Goal: Find contact information: Find contact information

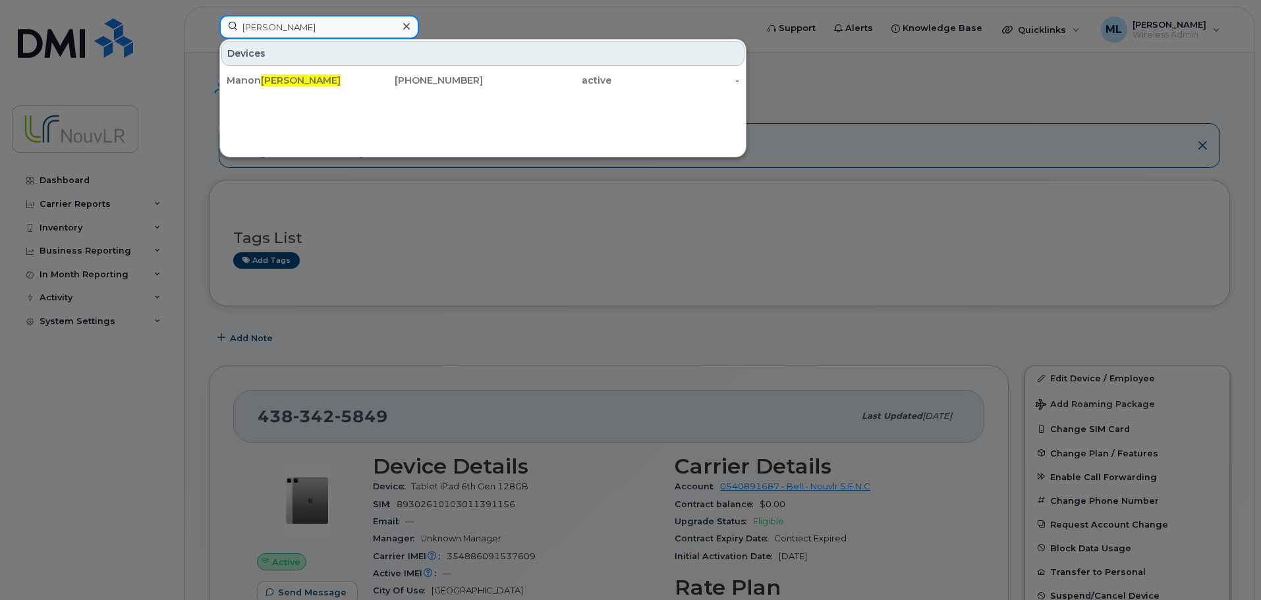
drag, startPoint x: 290, startPoint y: 28, endPoint x: 112, endPoint y: 20, distance: 178.1
click at [209, 22] on div "soucy Devices Manon Soucy 514-217-4160 active -" at bounding box center [484, 29] width 550 height 29
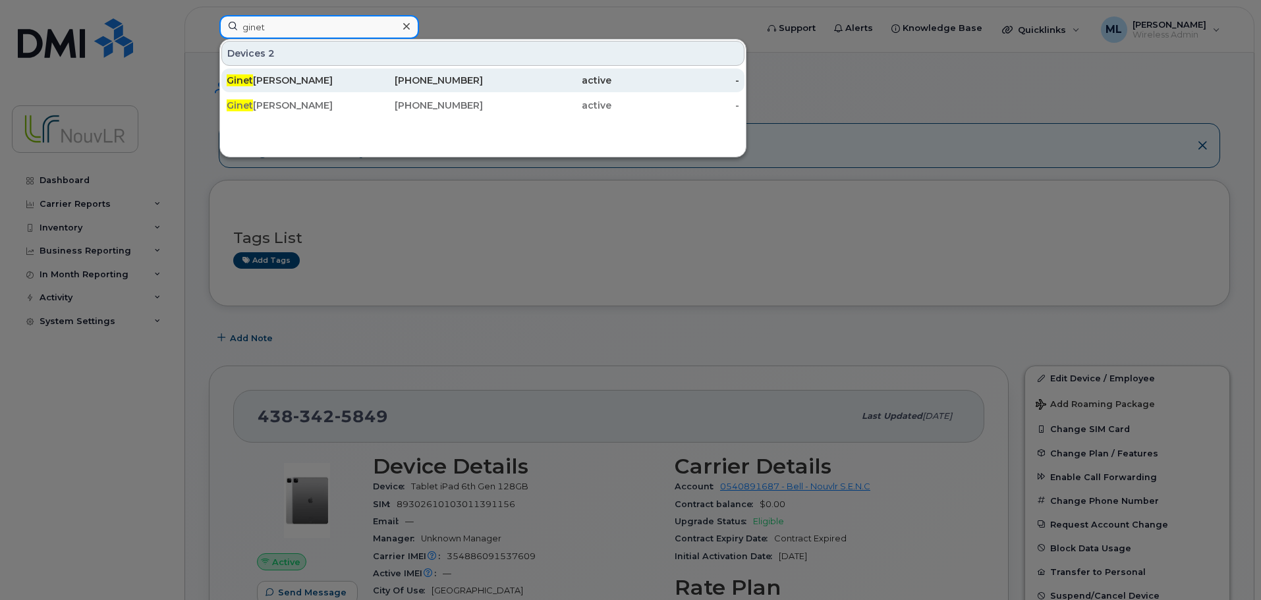
type input "ginet"
click at [272, 81] on div "Ginet David" at bounding box center [291, 80] width 128 height 13
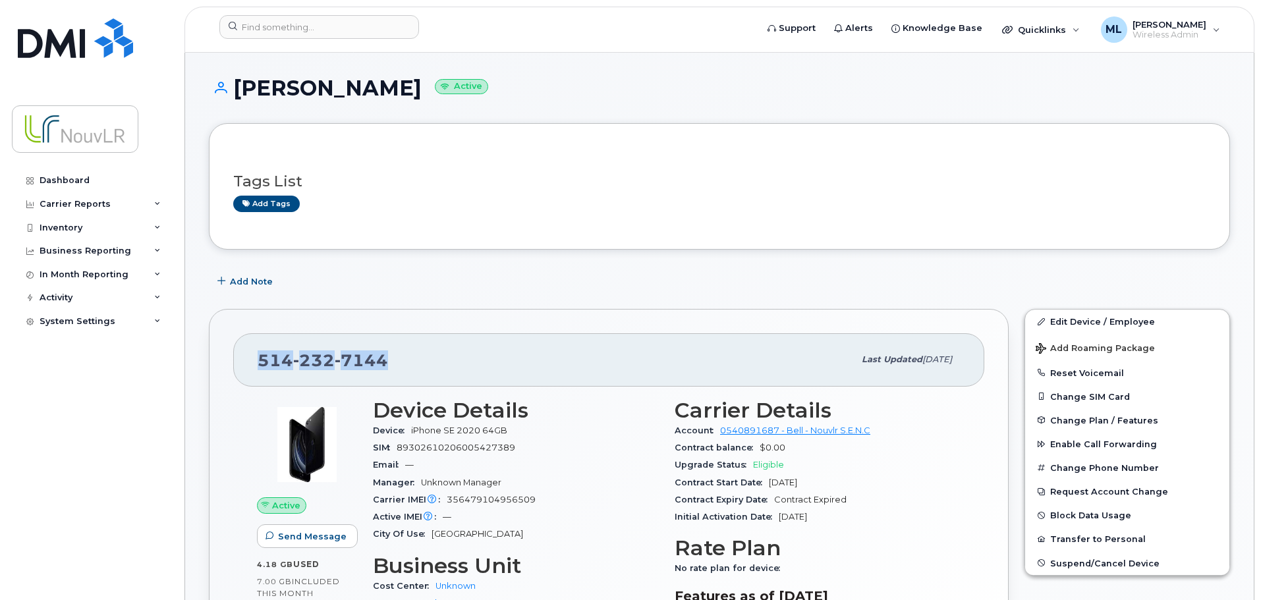
drag, startPoint x: 381, startPoint y: 363, endPoint x: 244, endPoint y: 367, distance: 136.5
click at [244, 367] on div "[PHONE_NUMBER] Last updated [DATE]" at bounding box center [608, 359] width 751 height 53
copy span "[PHONE_NUMBER]"
